Goal: Information Seeking & Learning: Learn about a topic

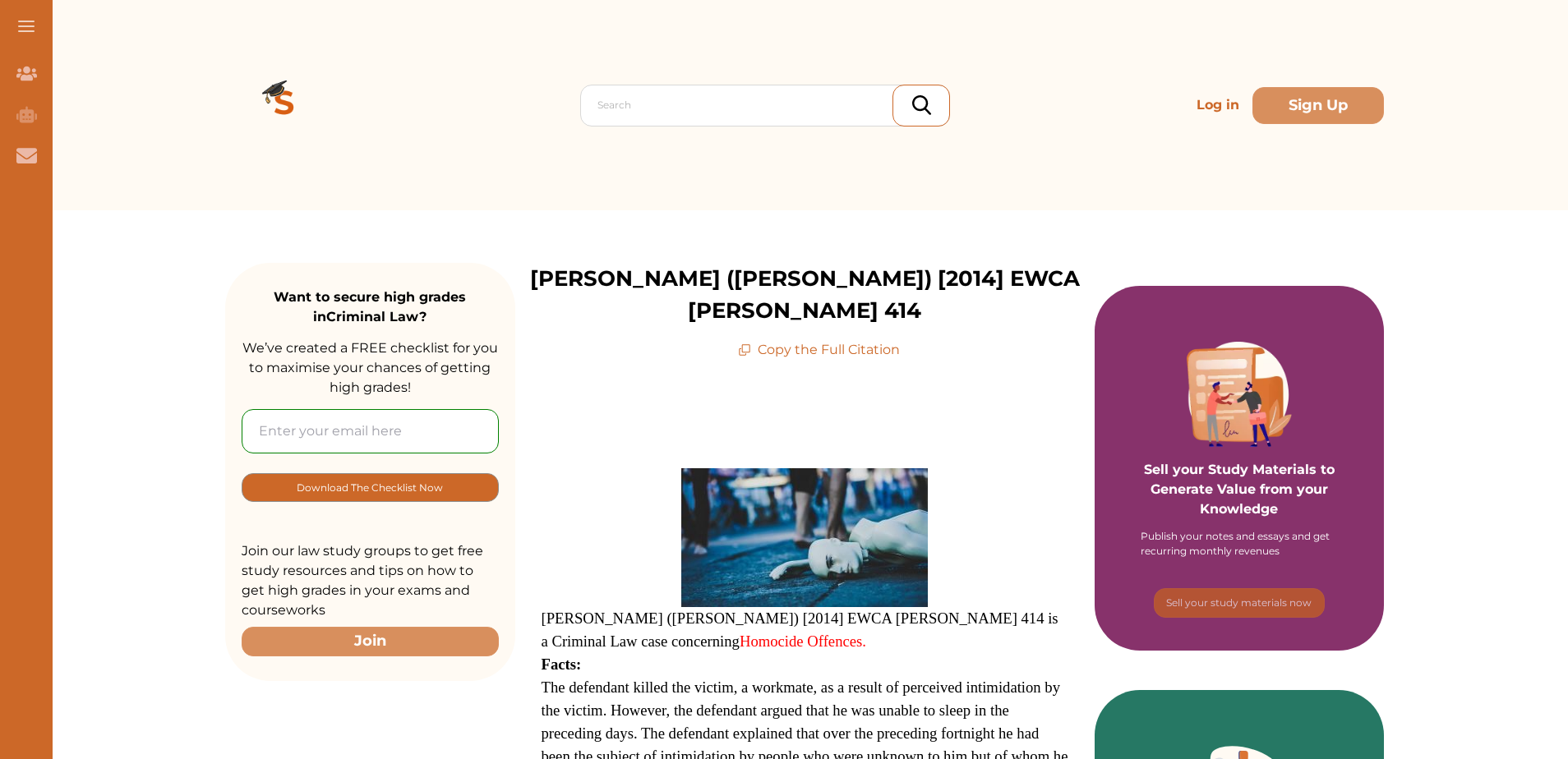
scroll to position [411, 0]
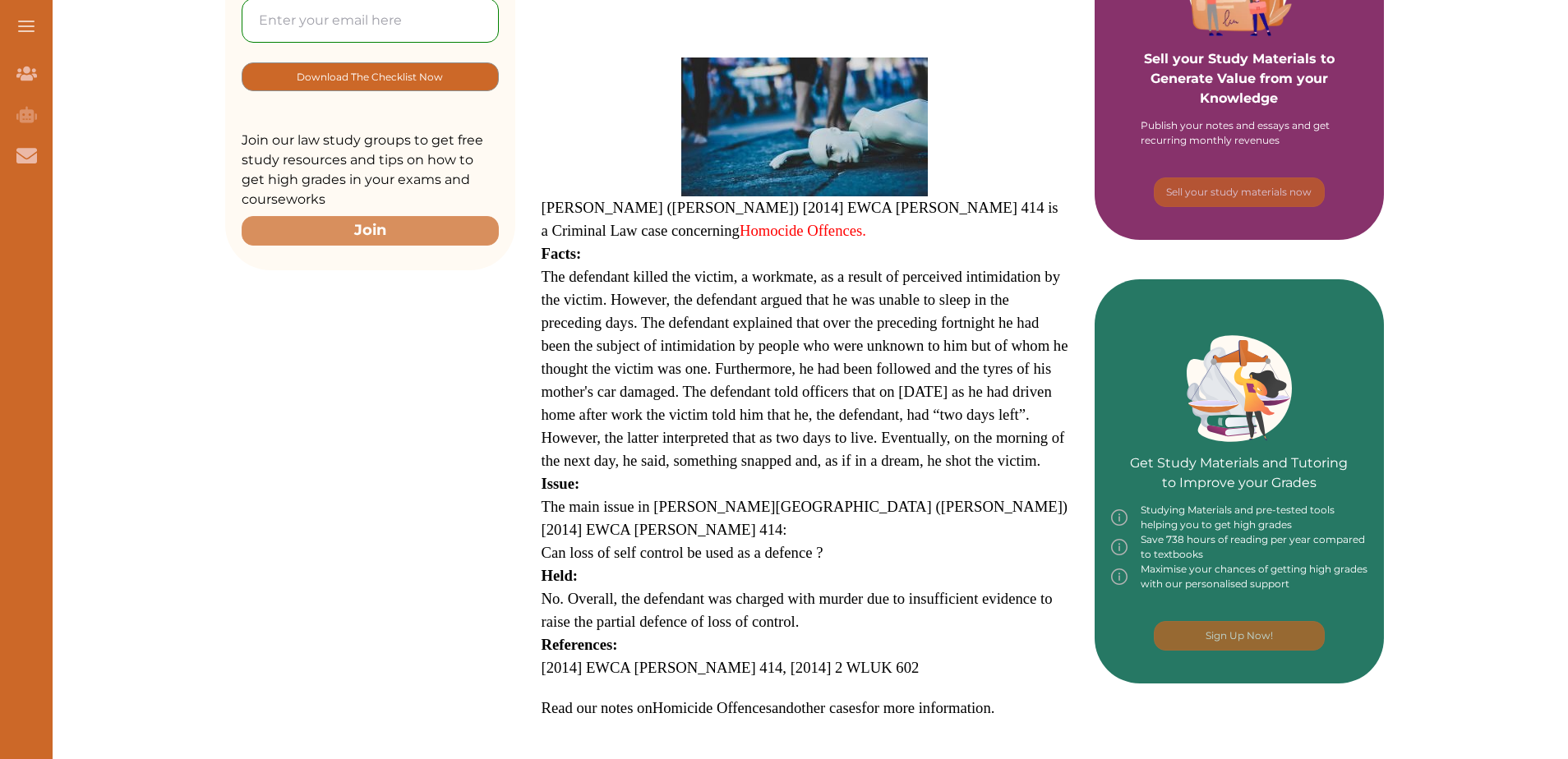
drag, startPoint x: 541, startPoint y: 239, endPoint x: 557, endPoint y: 243, distance: 16.5
click at [557, 268] on span "The defendant killed the victim, a workmate, as a result of perceived intimidat…" at bounding box center [804, 369] width 526 height 202
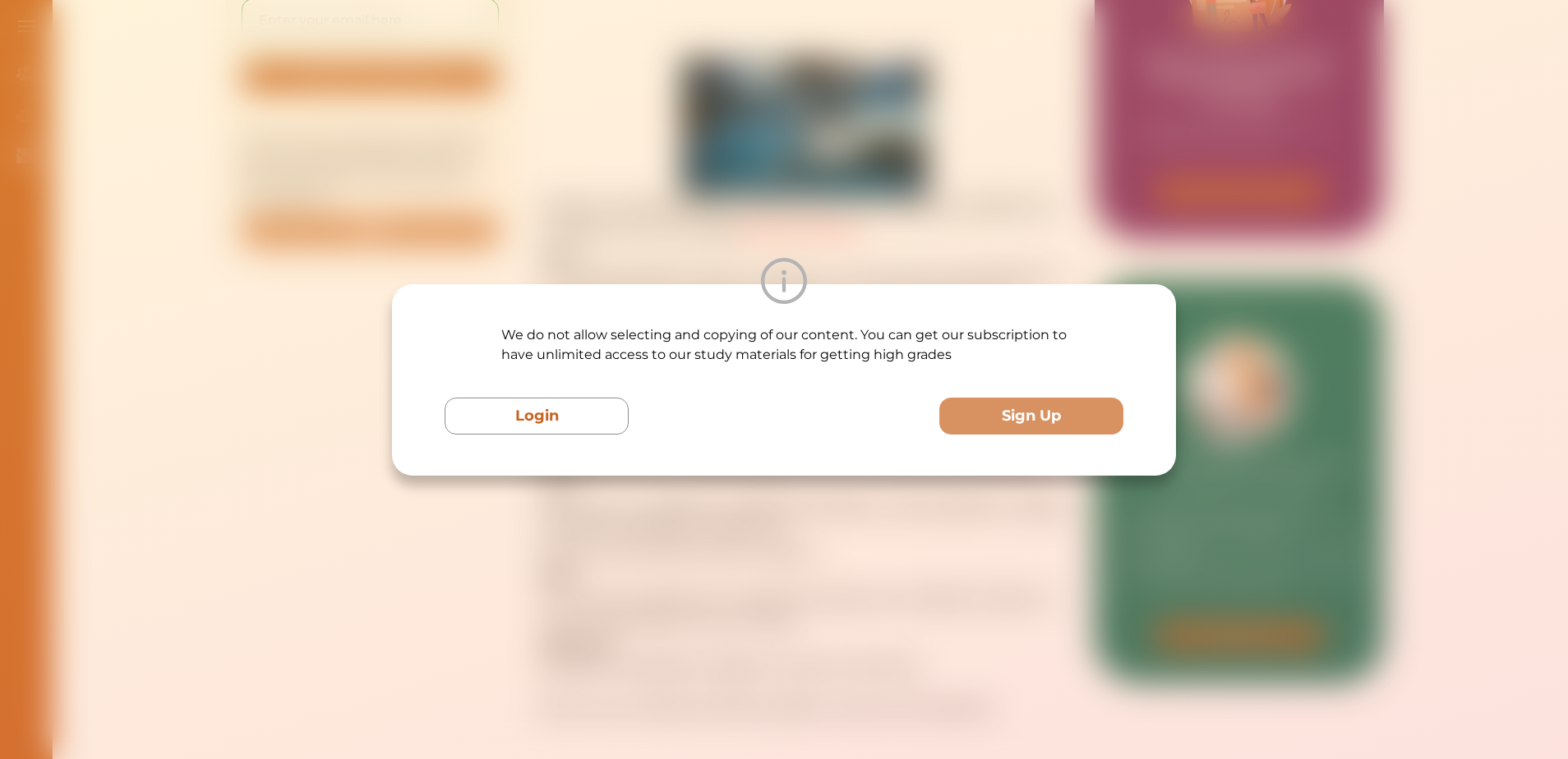
click at [766, 582] on div "We do not allow selecting and copying of our content. You can get our subscript…" at bounding box center [784, 380] width 1568 height 759
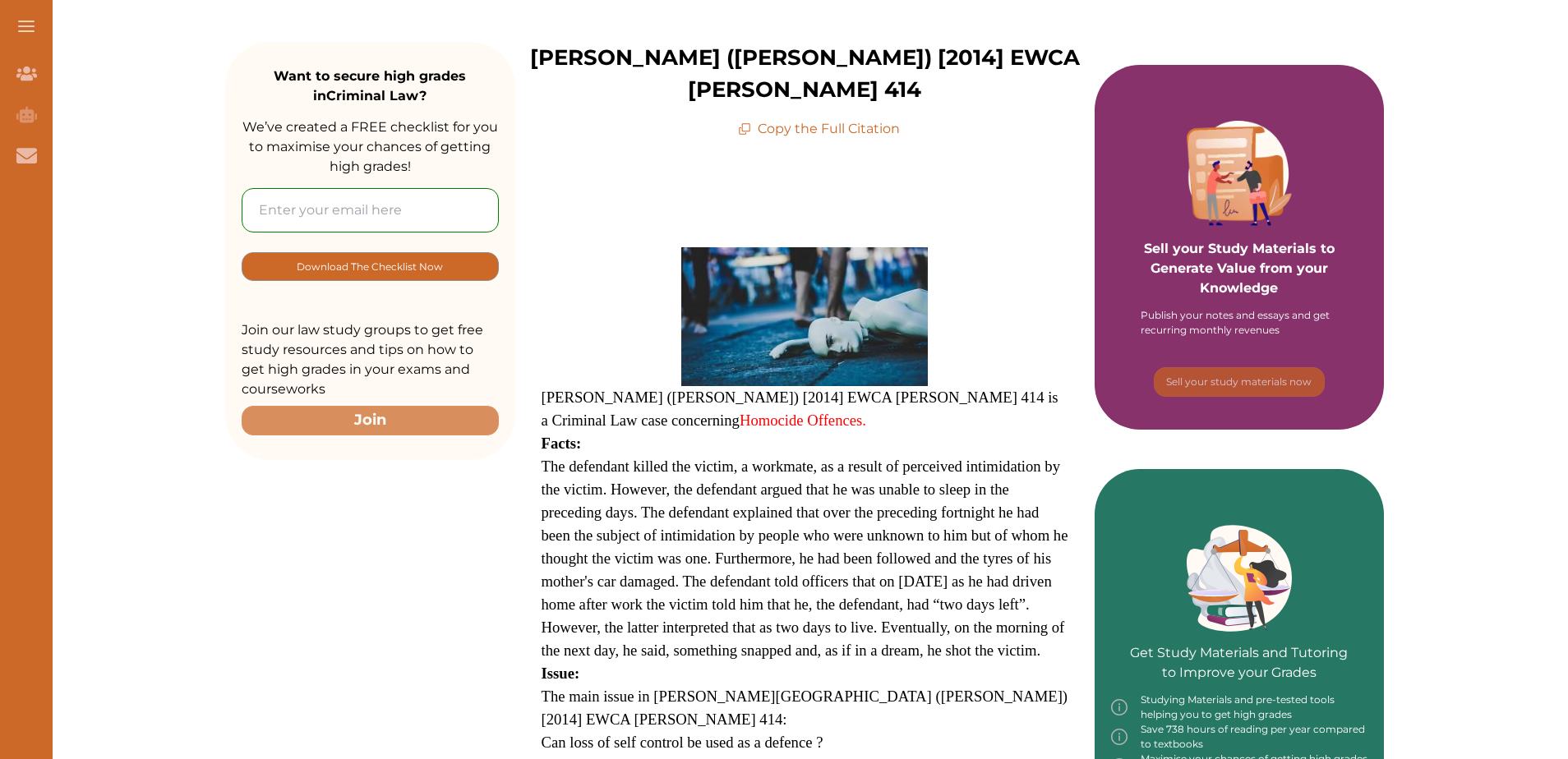
scroll to position [139, 0]
